Goal: Complete application form

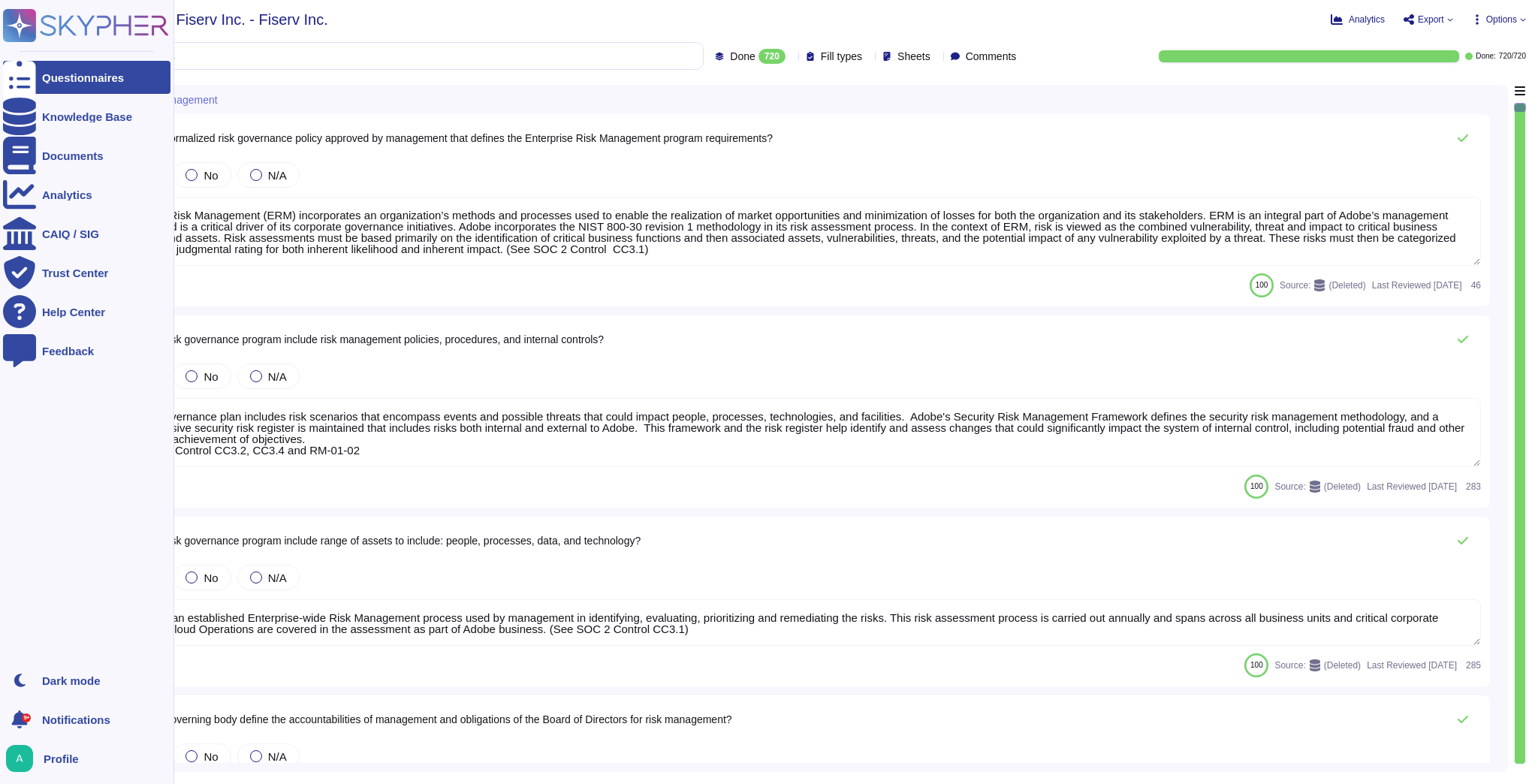
type textarea "Enterprise Risk Management (ERM) incorporates an organization’s methods and pro…"
type textarea "The risk governance plan includes risk scenarios that encompass events and poss…"
type textarea "Adobe has an established Enterprise-wide Risk Management process used by manage…"
type textarea "Adobe has a comprehensive technology risk management strategy that is well-esta…"
type textarea "The risk governance plan is approved by senior management and/or the board of d…"
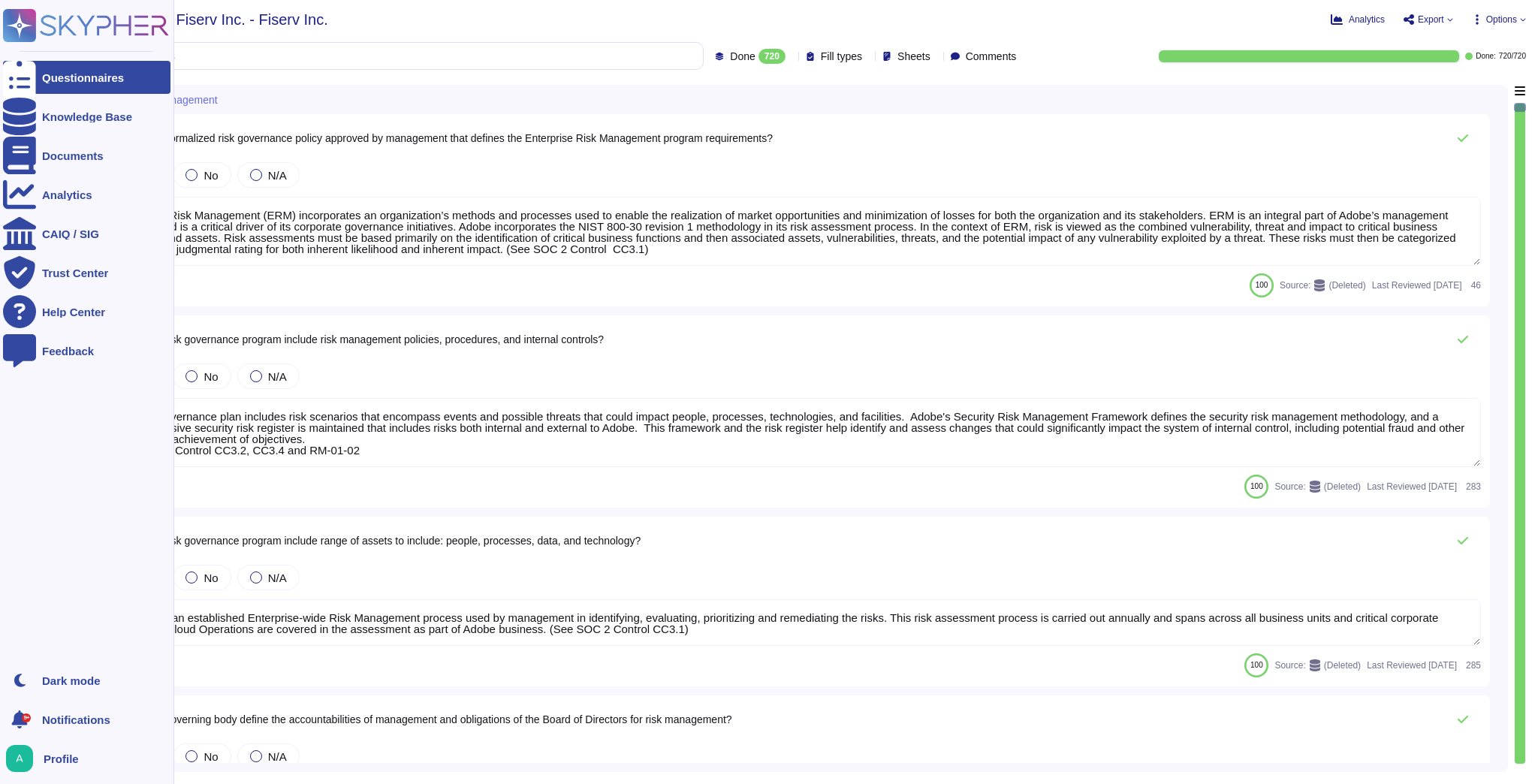
type textarea "Lorem ipsumdol sitametco ad elitsedd e tempori utlabore etdolorem aliquaen ad m…"
click at [72, 121] on div "Knowledge Base" at bounding box center [88, 117] width 90 height 11
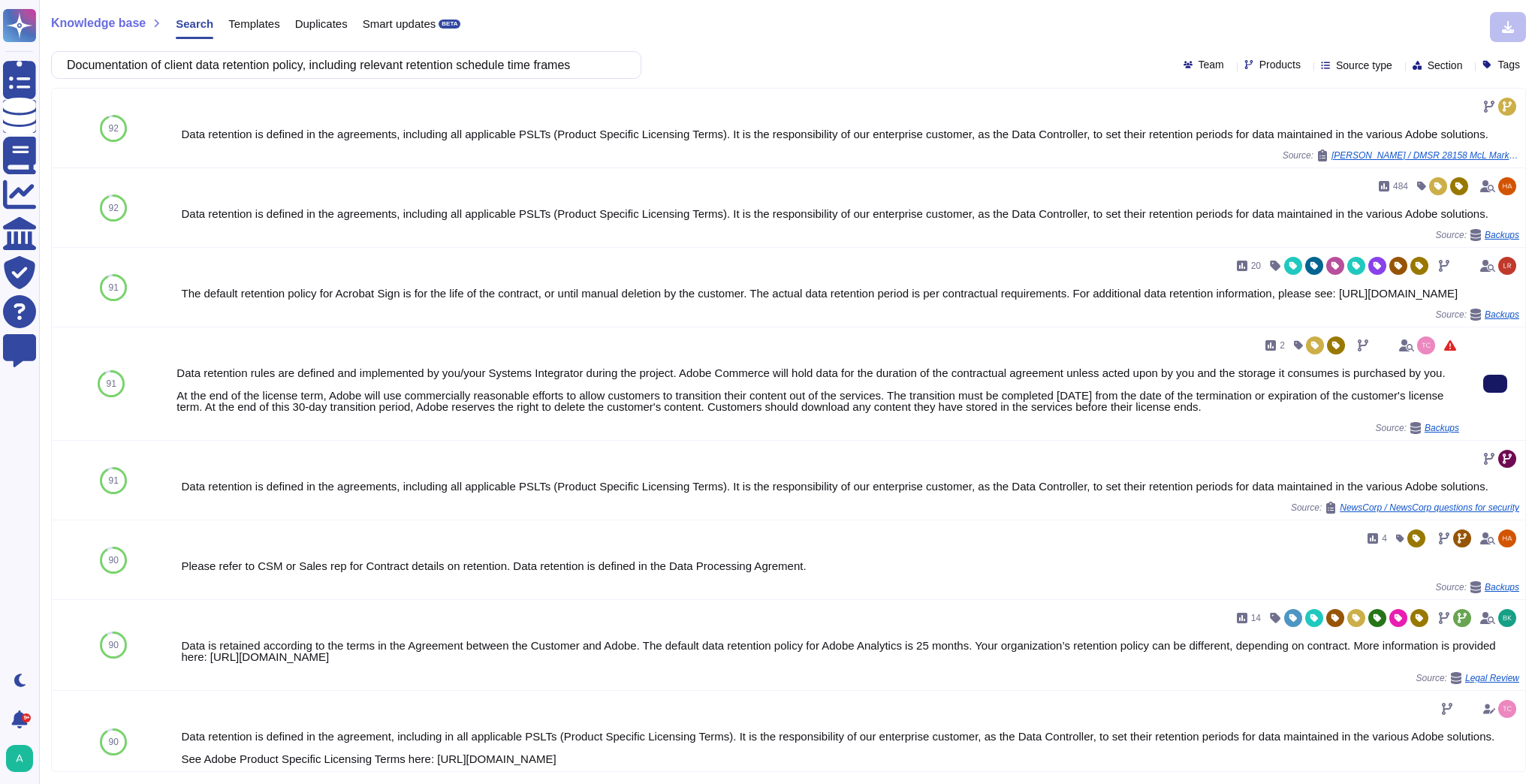
click at [1496, 384] on icon at bounding box center [1496, 384] width 0 height 0
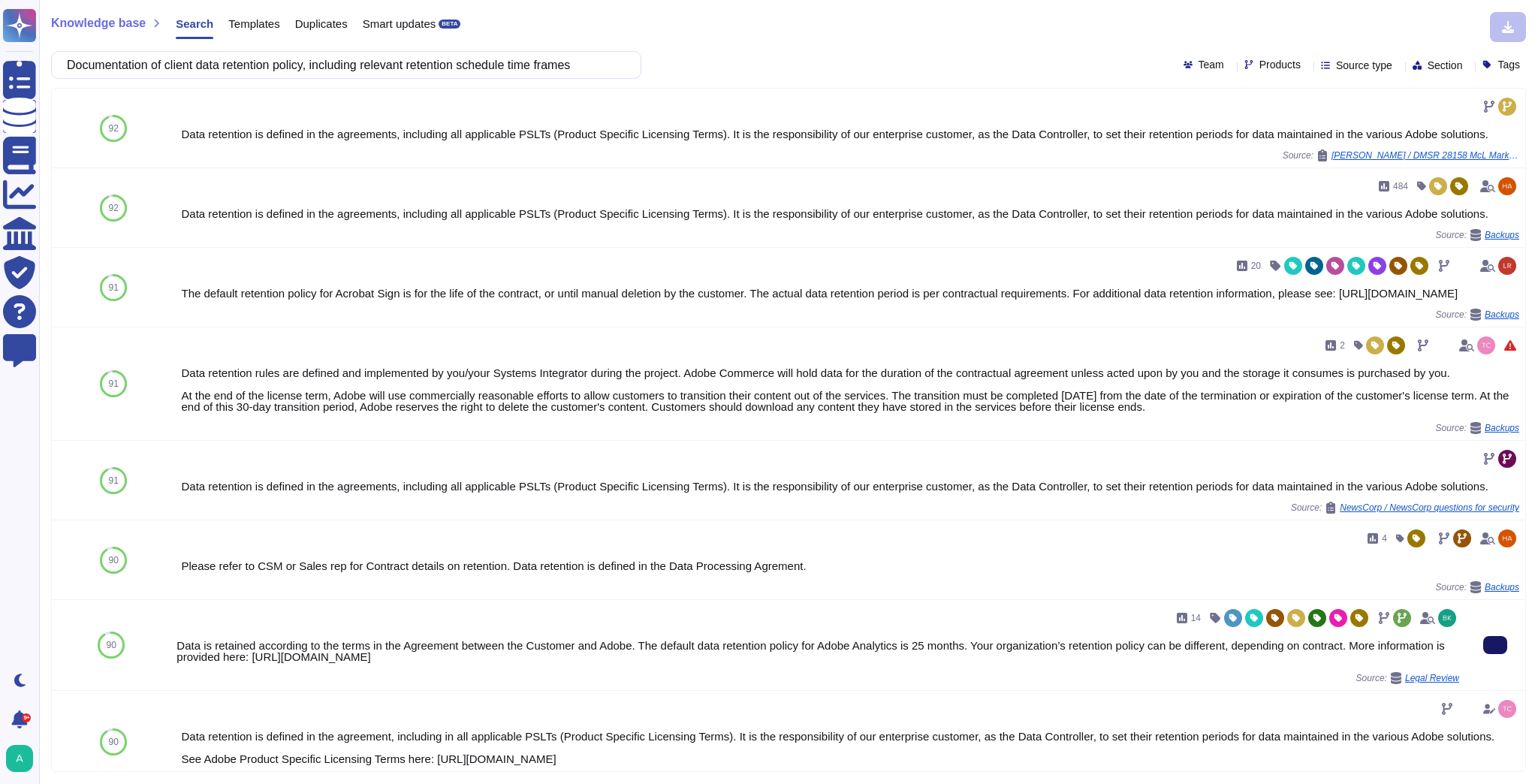
click at [1496, 646] on icon at bounding box center [1496, 646] width 0 height 0
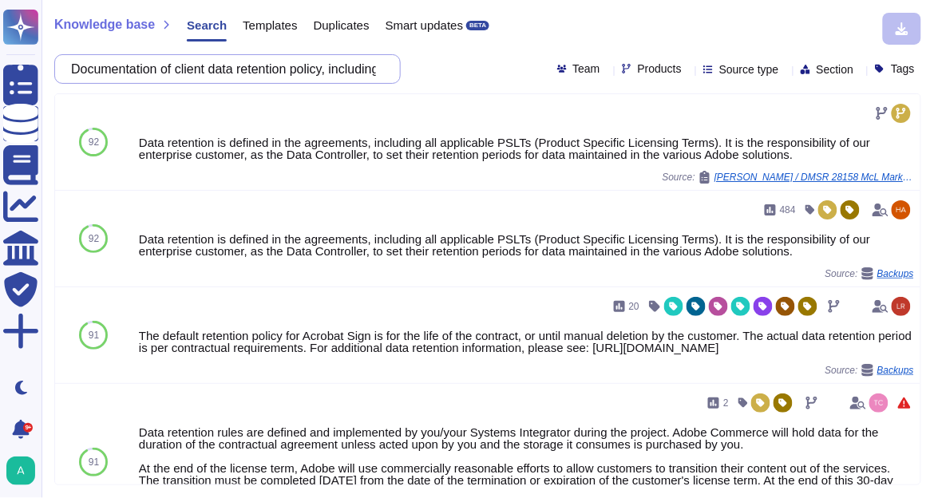
click at [189, 66] on input "Documentation of client data retention policy, including relevant retention sch…" at bounding box center [223, 69] width 321 height 28
paste input "Proven experience with privacy-first analytics tools"
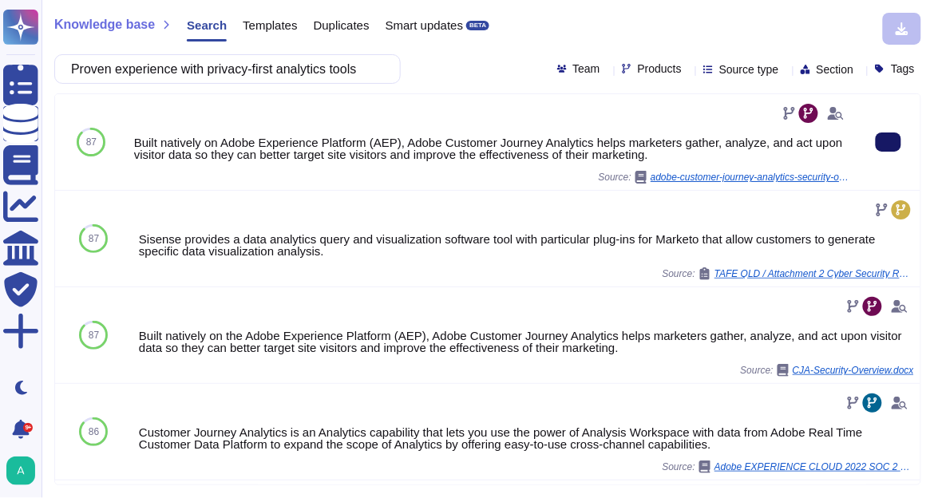
click at [876, 145] on button at bounding box center [889, 141] width 26 height 19
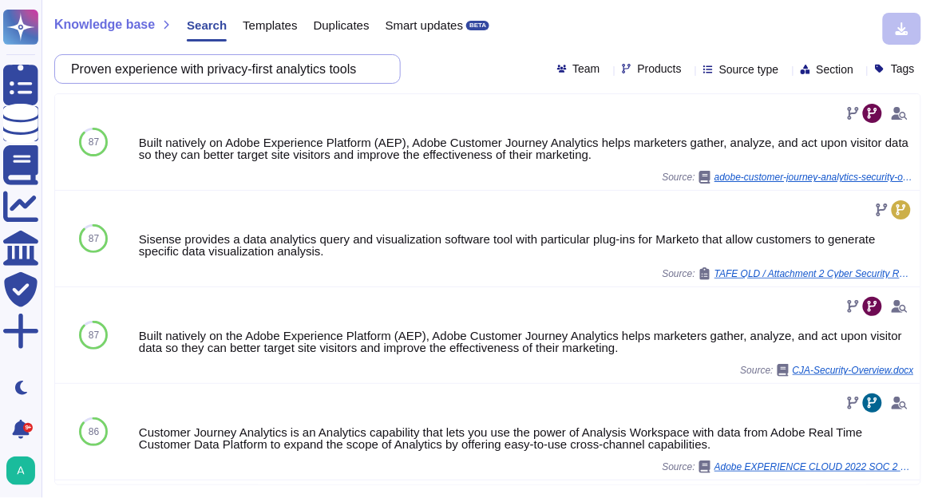
click at [297, 76] on input "Proven experience with privacy-first analytics tools" at bounding box center [223, 69] width 321 height 28
paste input "Ability to articulate compliance measures"
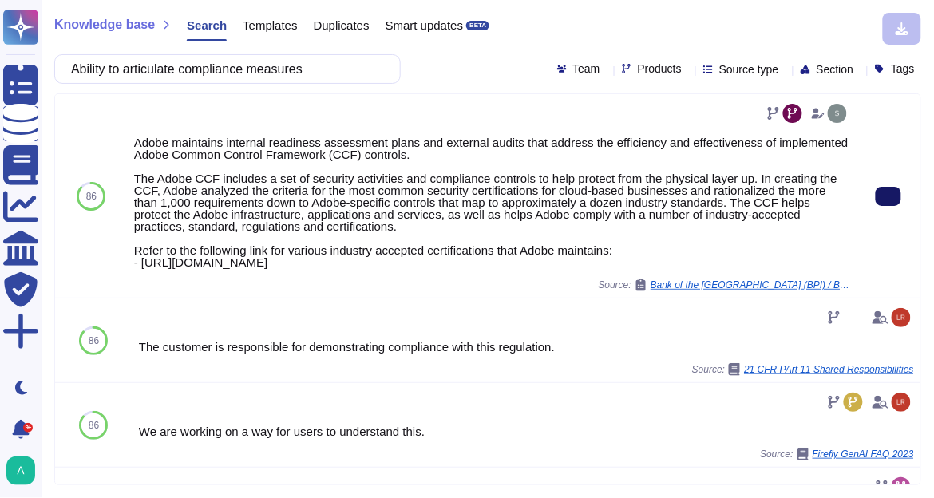
click at [888, 196] on icon at bounding box center [888, 196] width 0 height 0
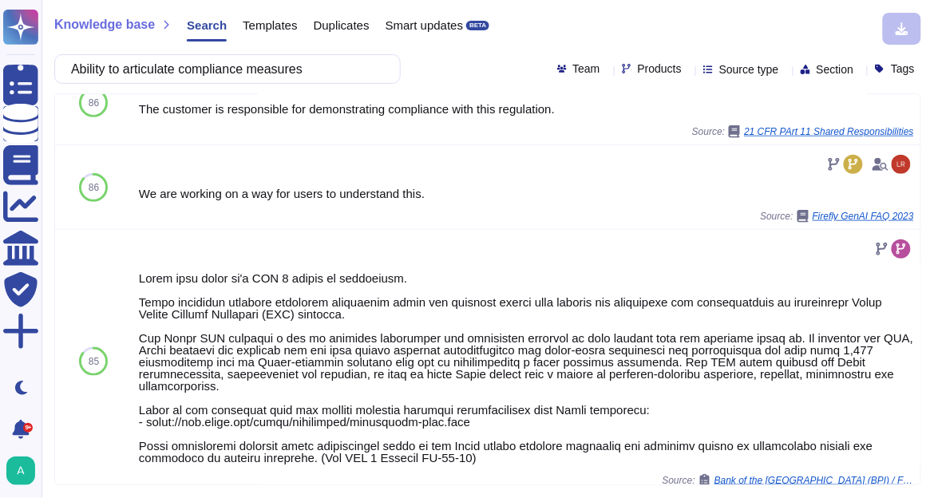
scroll to position [255, 0]
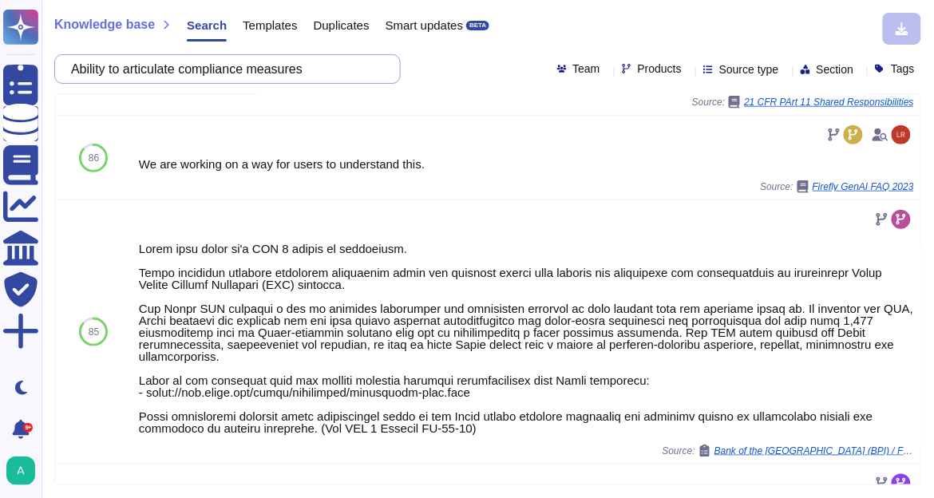
click at [283, 67] on input "Ability to articulate compliance measures" at bounding box center [223, 69] width 321 height 28
paste input "• HIPAA compliance and data governance approach"
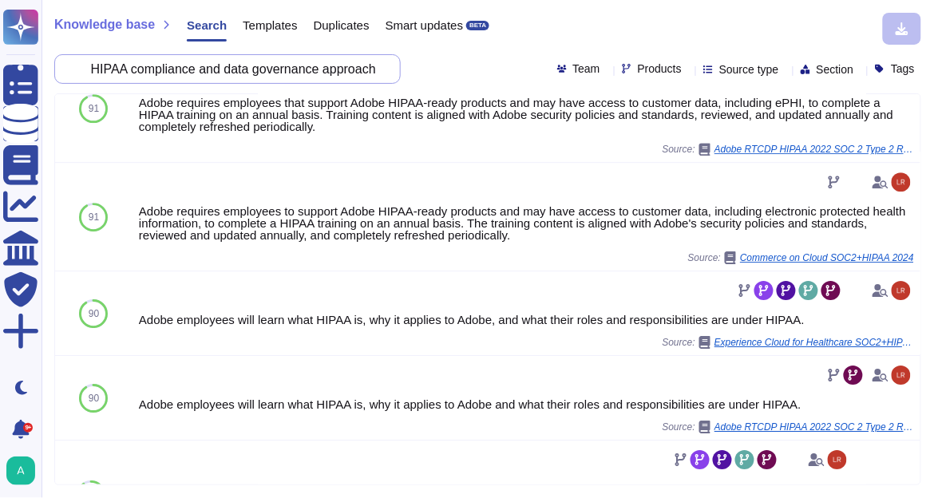
scroll to position [958, 0]
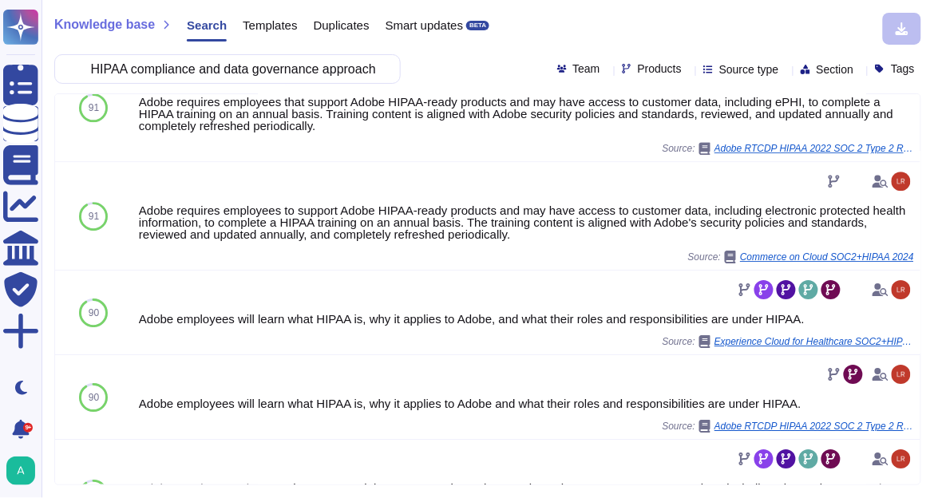
type input "• HIPAA compliance and data governance approach"
